Goal: Transaction & Acquisition: Obtain resource

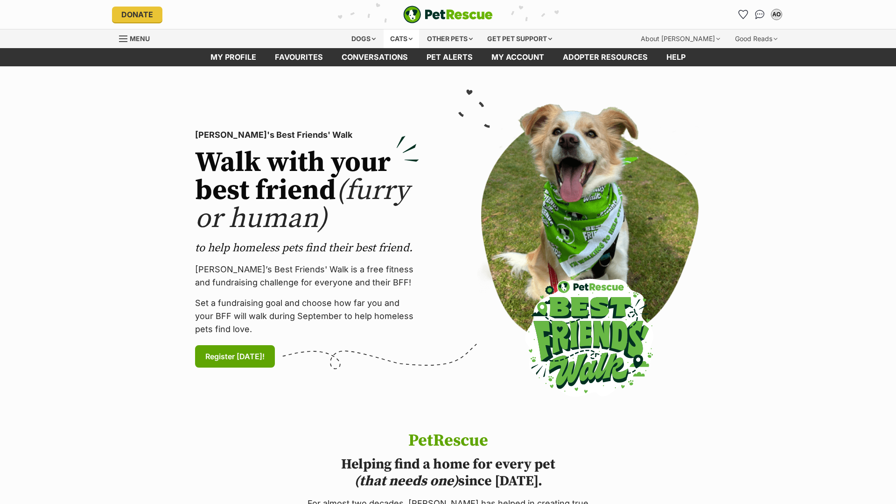
click at [401, 41] on div "Cats" at bounding box center [401, 38] width 35 height 19
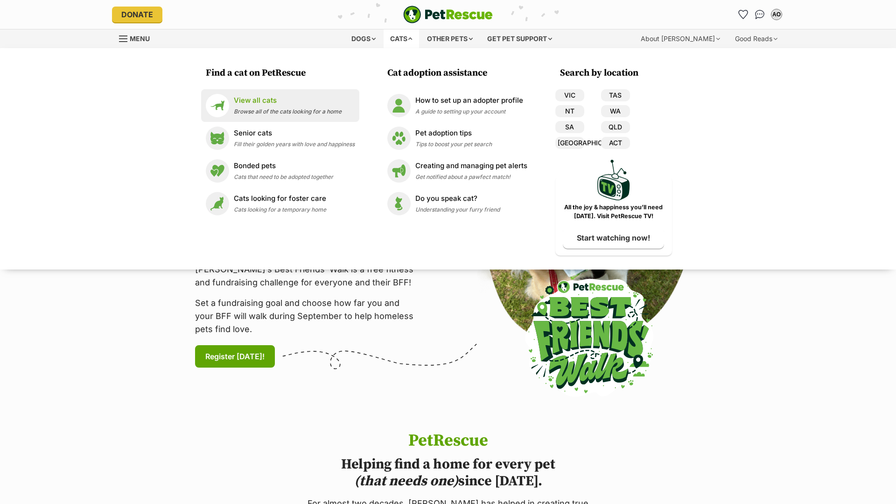
click at [328, 100] on p "View all cats" at bounding box center [288, 100] width 108 height 11
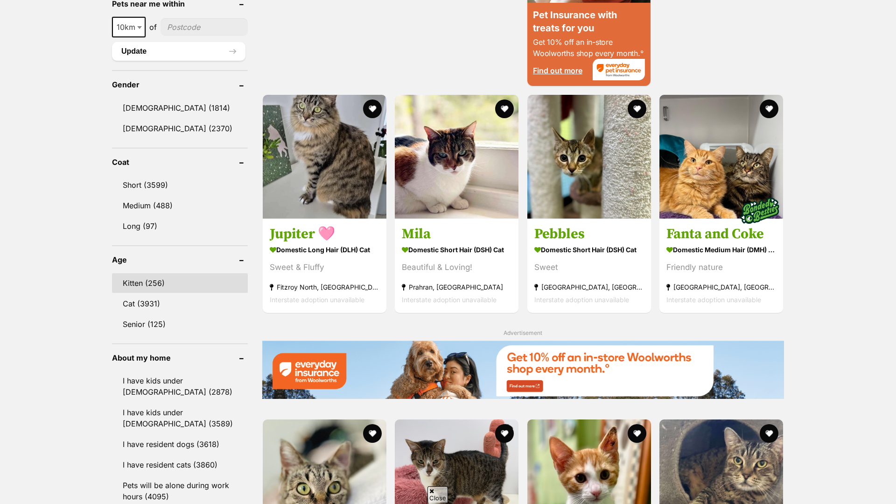
scroll to position [784, 0]
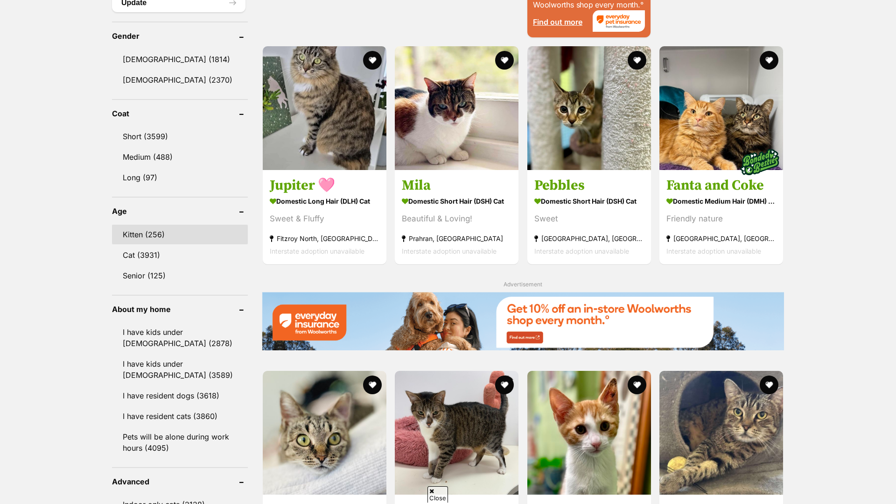
click at [166, 277] on link "Senior (125)" at bounding box center [180, 276] width 136 height 20
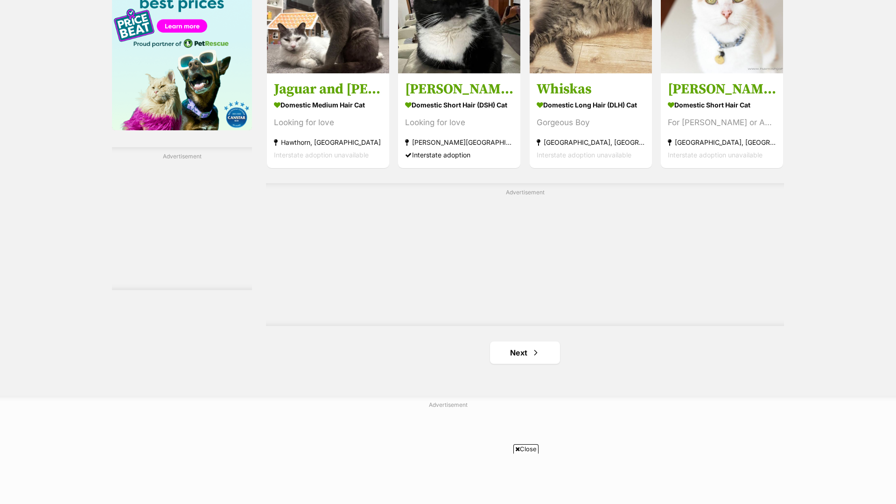
scroll to position [1519, 0]
click at [537, 346] on span "Next page" at bounding box center [535, 351] width 9 height 11
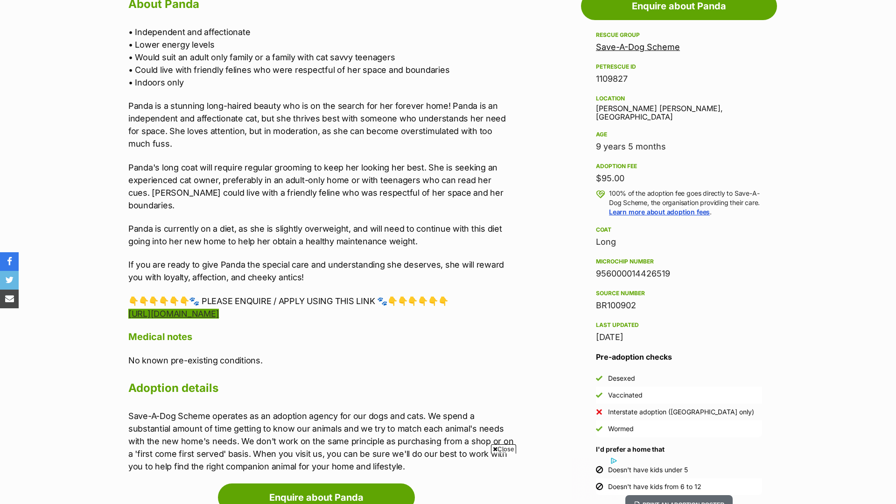
click at [219, 308] on link "https://saveadog.org.au/cat-application-form/" at bounding box center [173, 313] width 91 height 10
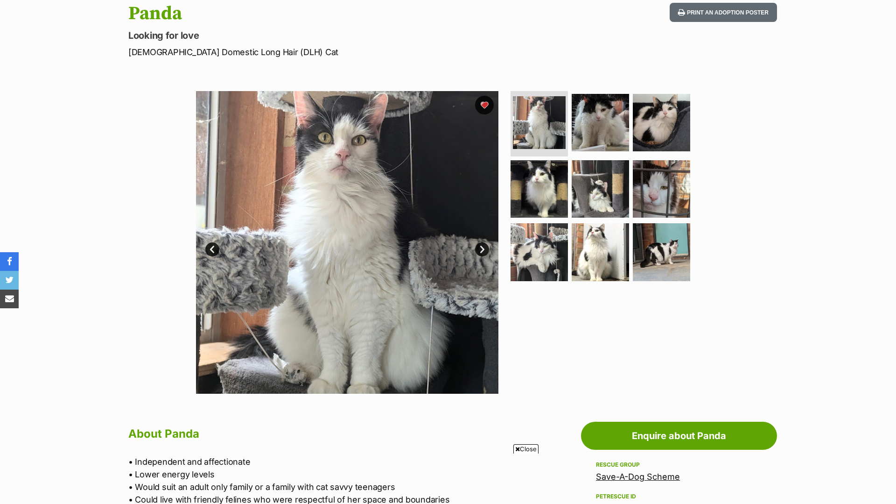
scroll to position [92, 0]
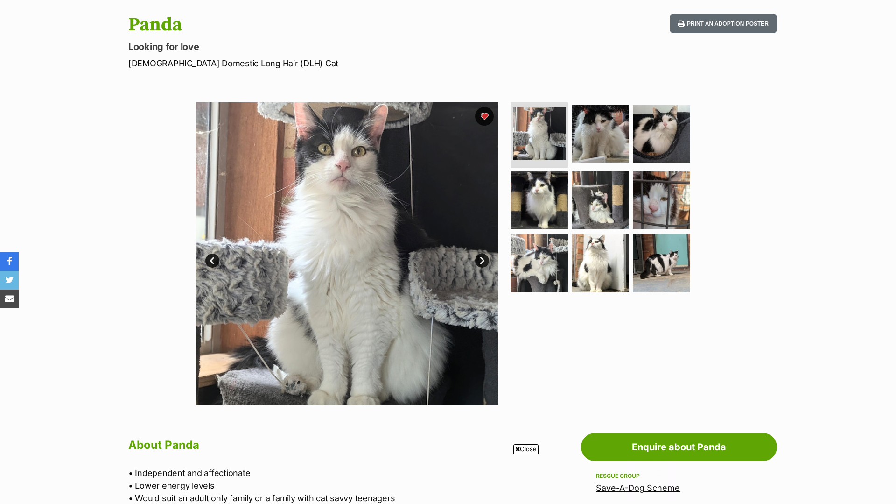
click at [481, 264] on link "Next" at bounding box center [482, 260] width 14 height 14
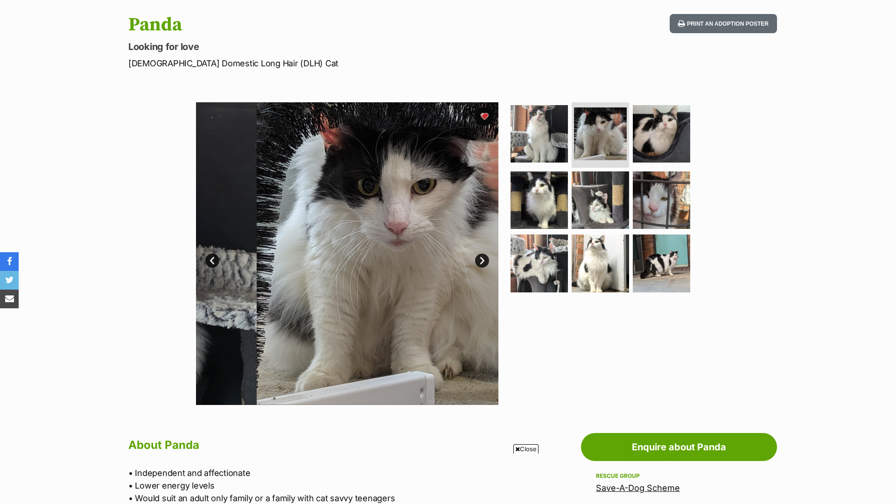
click at [481, 263] on link "Next" at bounding box center [482, 260] width 14 height 14
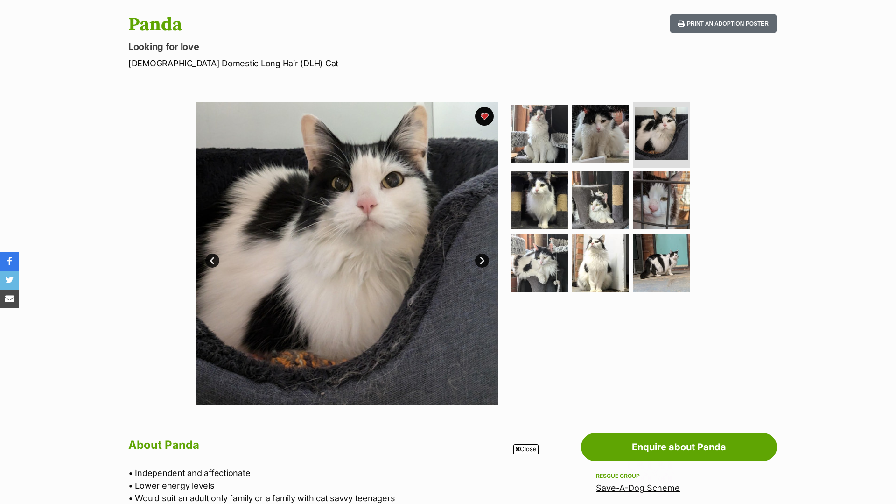
click at [481, 263] on link "Next" at bounding box center [482, 260] width 14 height 14
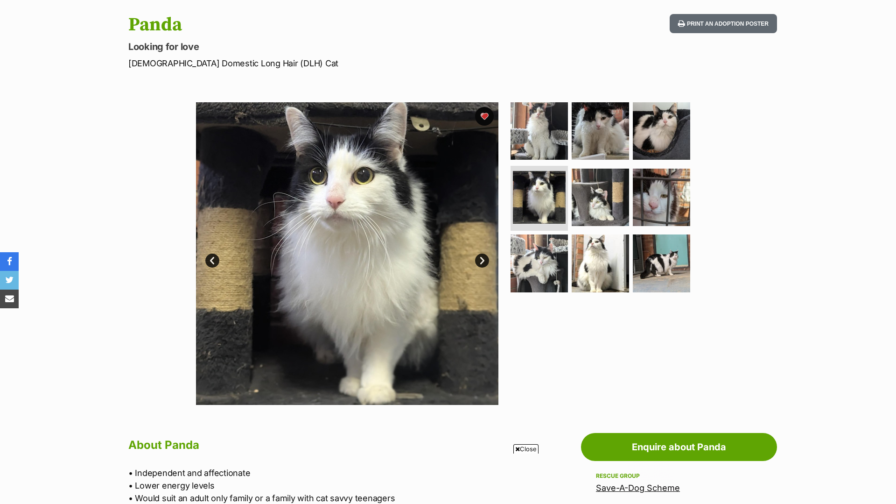
click at [482, 261] on link "Next" at bounding box center [482, 260] width 14 height 14
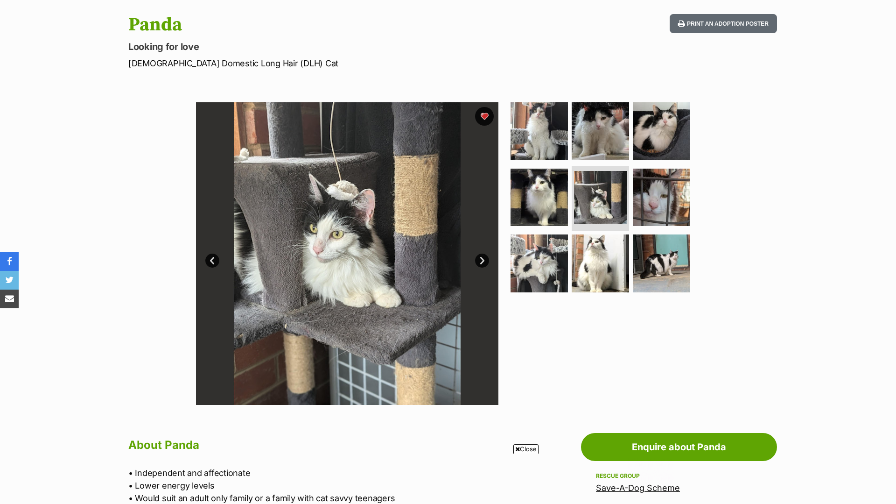
click at [482, 260] on link "Next" at bounding box center [482, 260] width 14 height 14
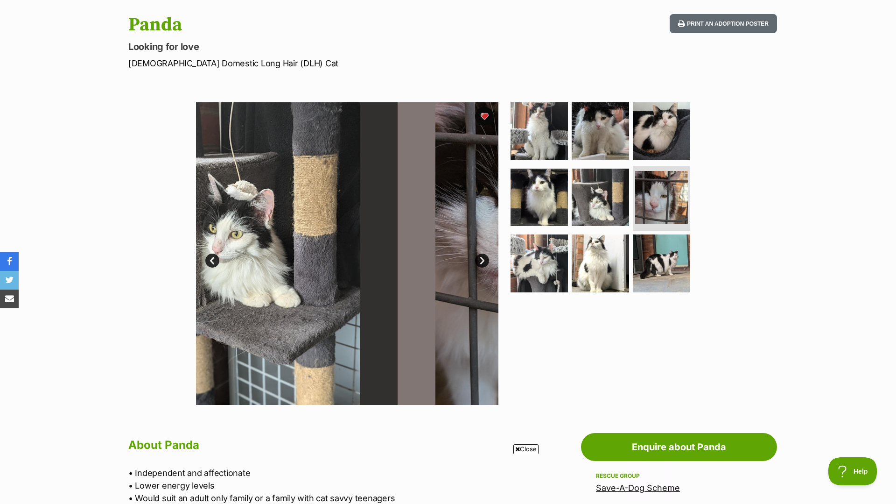
scroll to position [0, 0]
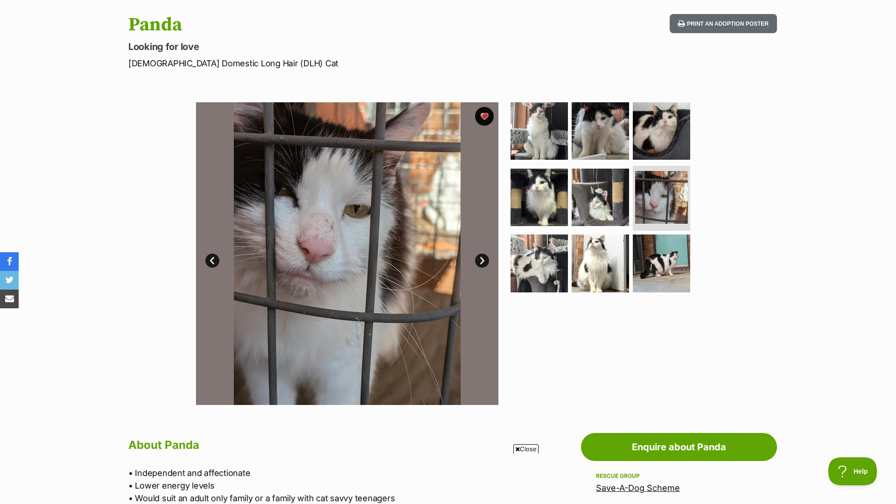
click at [482, 260] on link "Next" at bounding box center [482, 260] width 14 height 14
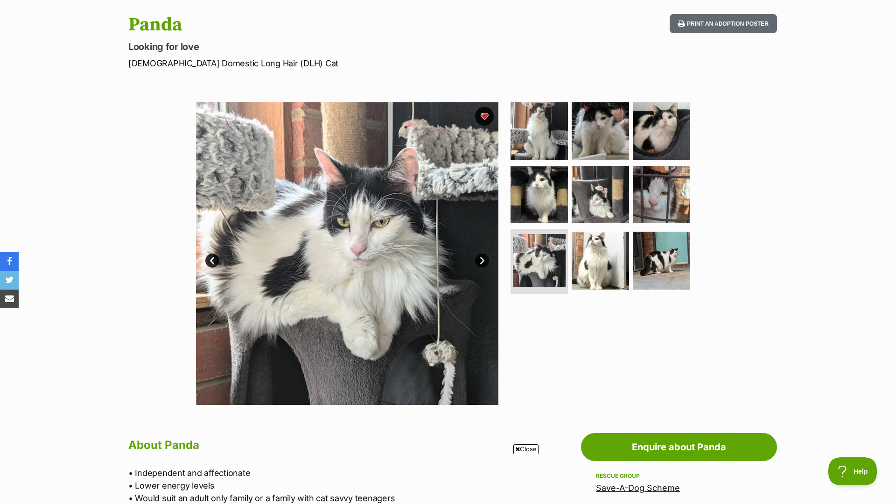
click at [482, 260] on link "Next" at bounding box center [482, 260] width 14 height 14
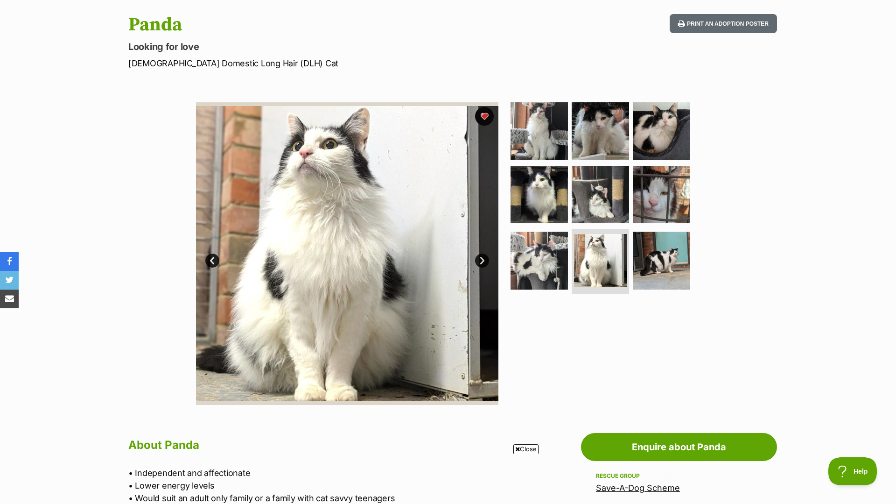
click at [482, 260] on link "Next" at bounding box center [482, 260] width 14 height 14
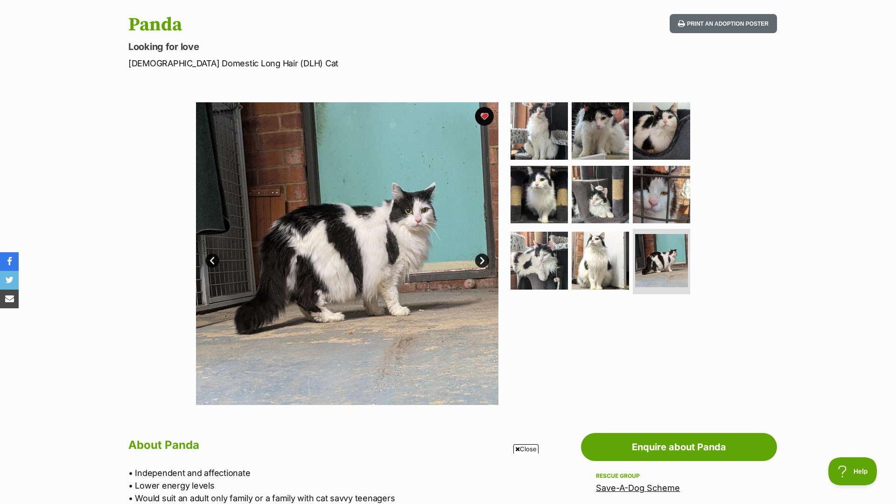
click at [482, 260] on link "Next" at bounding box center [482, 260] width 14 height 14
